Goal: Transaction & Acquisition: Obtain resource

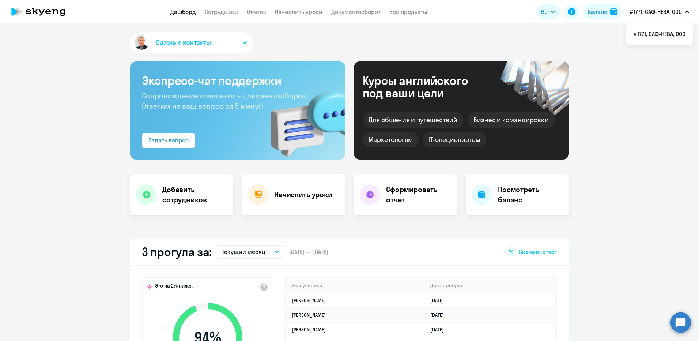
select select "30"
click at [255, 10] on link "Отчеты" at bounding box center [256, 11] width 19 height 7
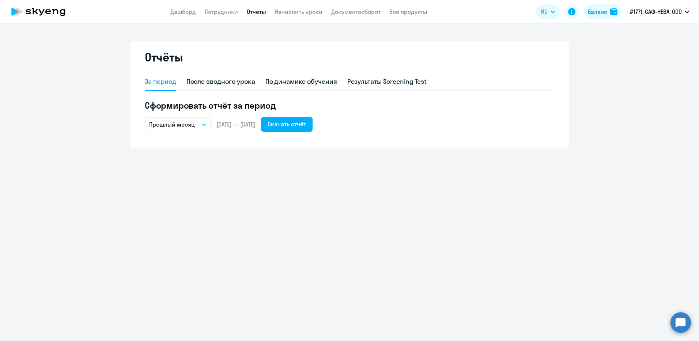
click at [205, 126] on button "Прошлый месяц" at bounding box center [178, 124] width 66 height 14
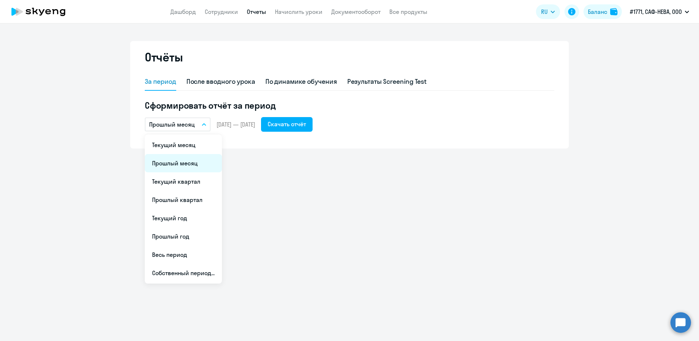
click at [188, 160] on li "Прошлый месяц" at bounding box center [183, 163] width 77 height 18
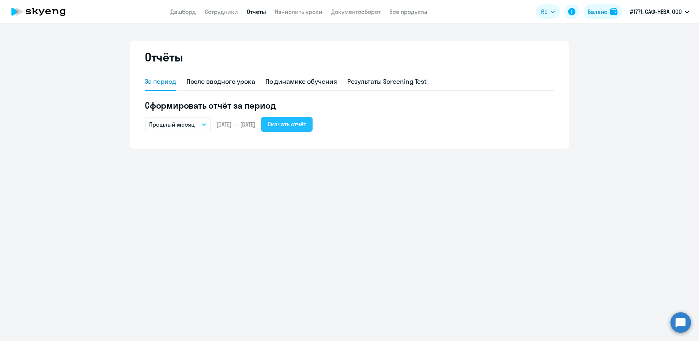
click at [306, 124] on div "Скачать отчёт" at bounding box center [287, 124] width 38 height 9
click at [203, 123] on icon "button" at bounding box center [204, 124] width 4 height 3
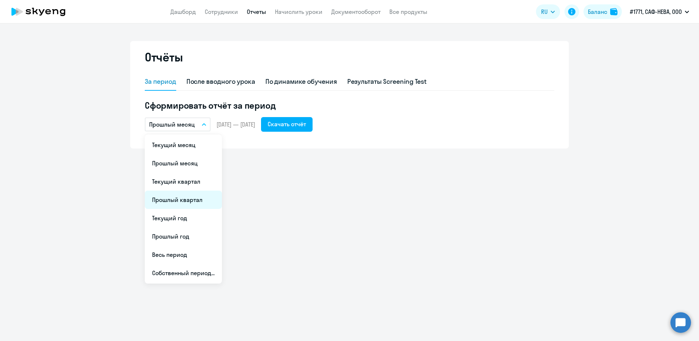
click at [179, 200] on li "Прошлый квартал" at bounding box center [183, 199] width 77 height 18
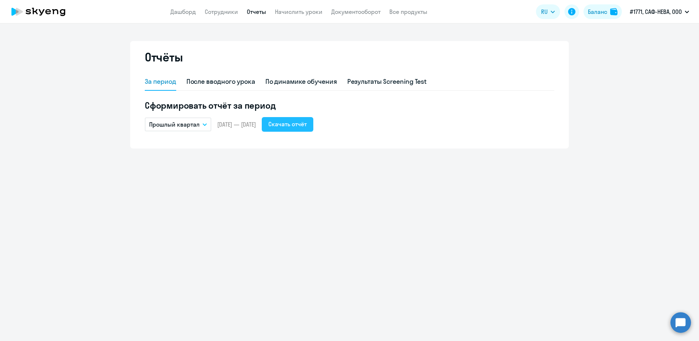
click at [307, 124] on div "Скачать отчёт" at bounding box center [287, 124] width 38 height 9
click at [248, 12] on link "Отчеты" at bounding box center [256, 11] width 19 height 7
click at [187, 11] on link "Дашборд" at bounding box center [183, 11] width 26 height 7
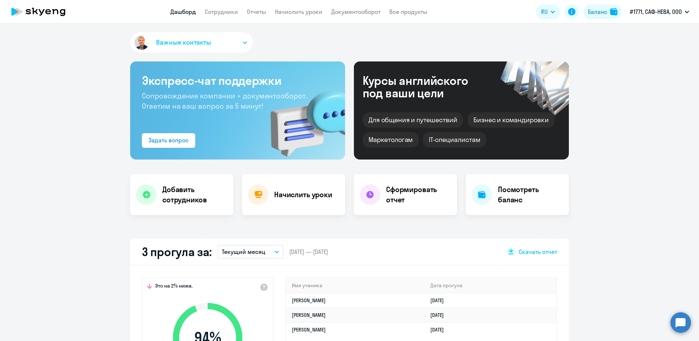
select select "30"
